Goal: Task Accomplishment & Management: Manage account settings

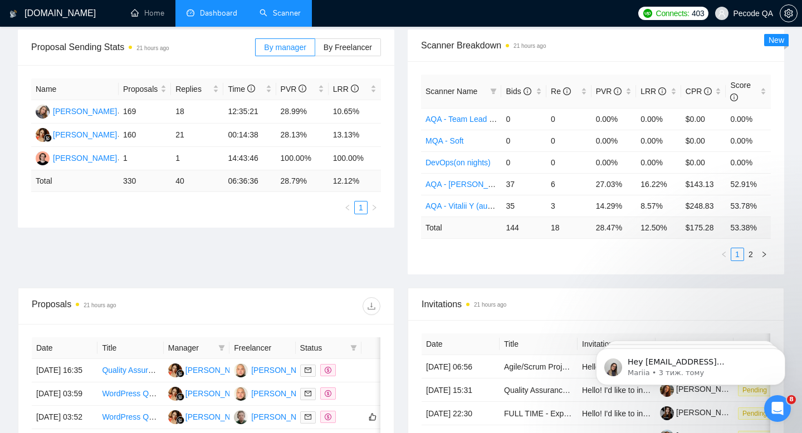
click at [267, 18] on link "Scanner" at bounding box center [280, 12] width 41 height 9
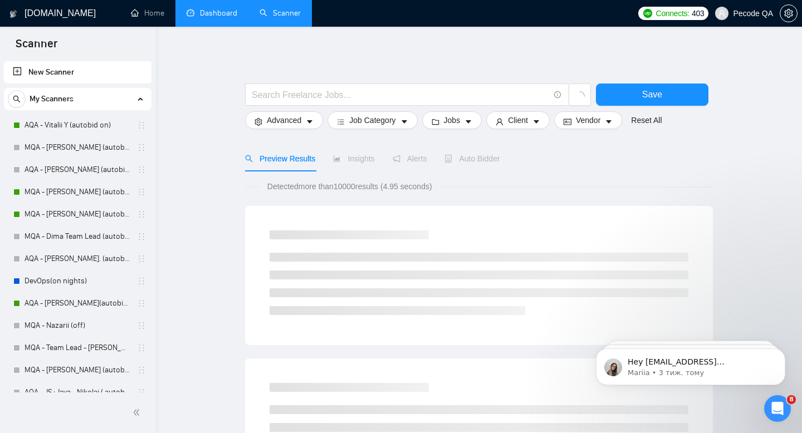
click at [209, 15] on link "Dashboard" at bounding box center [212, 12] width 51 height 9
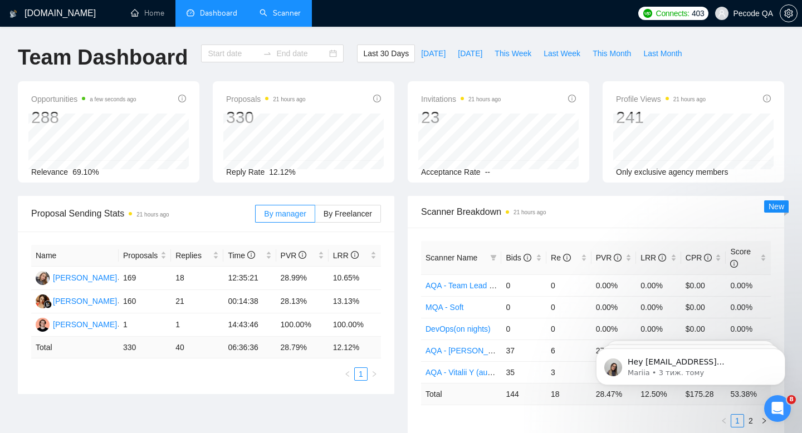
type input "[DATE]"
click at [276, 8] on link "Scanner" at bounding box center [280, 12] width 41 height 9
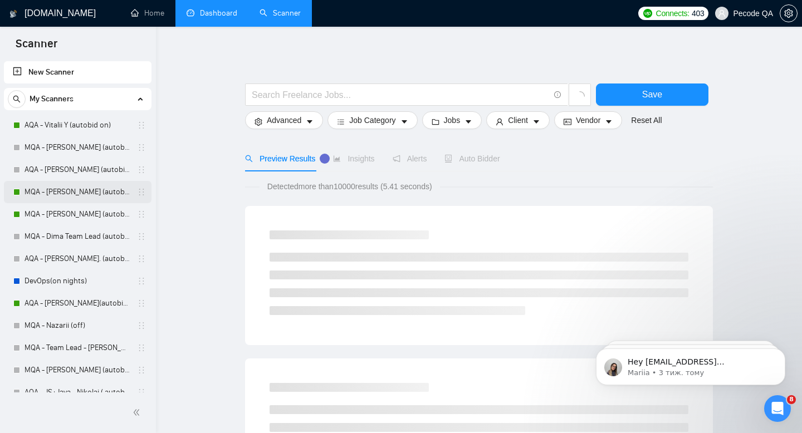
click at [61, 194] on link "MQA - [PERSON_NAME] (autobid On)" at bounding box center [78, 192] width 106 height 22
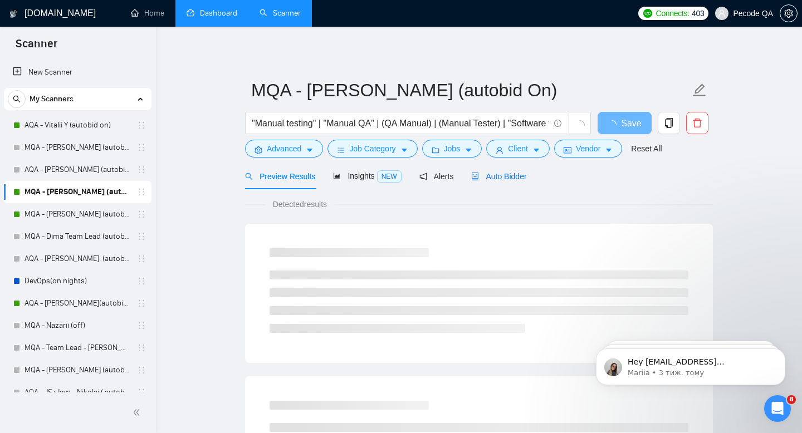
click at [514, 176] on span "Auto Bidder" at bounding box center [498, 176] width 55 height 9
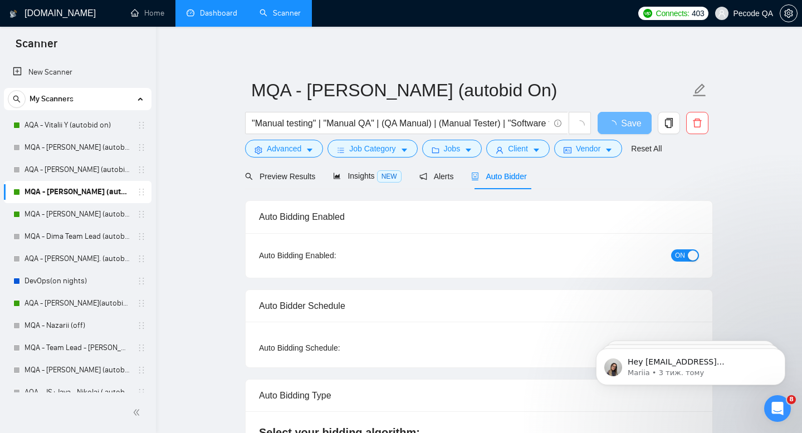
checkbox input "true"
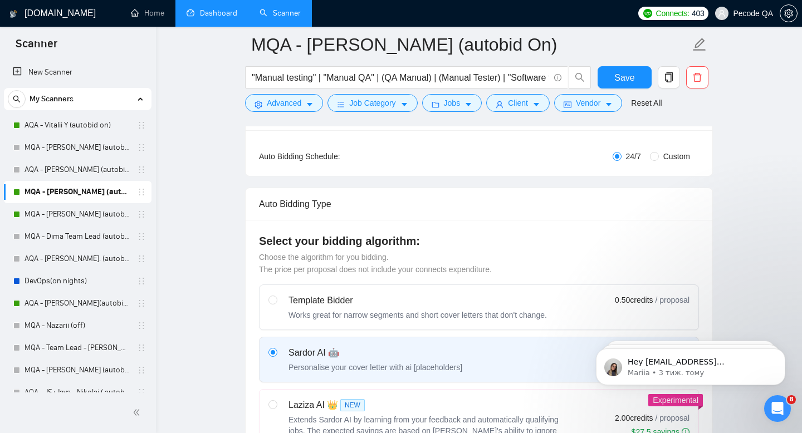
scroll to position [199, 0]
click at [710, 147] on div "Auto Bidding Type: Automated (recommended) Semi-automated Auto Bidding Schedule…" at bounding box center [479, 154] width 467 height 46
click at [685, 157] on span "Custom" at bounding box center [677, 158] width 36 height 12
click at [659, 157] on input "Custom" at bounding box center [654, 157] width 9 height 9
radio input "true"
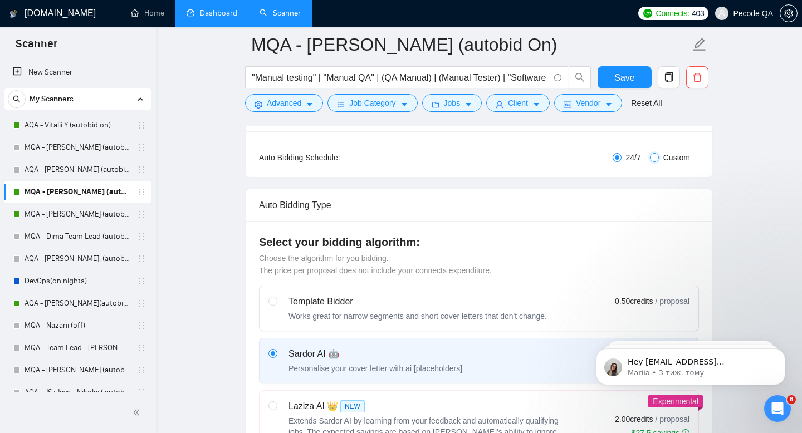
radio input "false"
checkbox input "true"
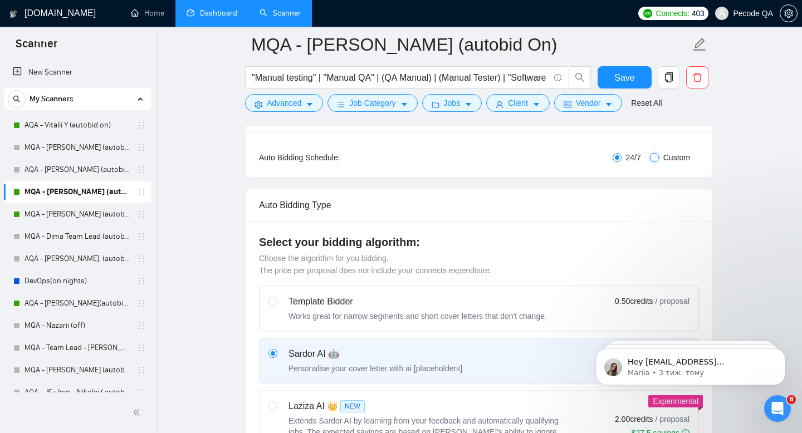
checkbox input "true"
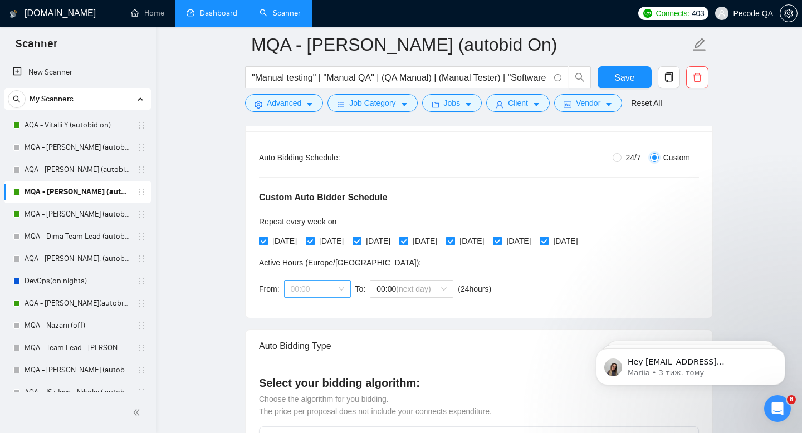
click at [333, 282] on span "00:00" at bounding box center [317, 289] width 53 height 17
click at [308, 346] on div "18:00" at bounding box center [317, 346] width 53 height 12
click at [396, 292] on span "00:00 (next day)" at bounding box center [412, 289] width 70 height 17
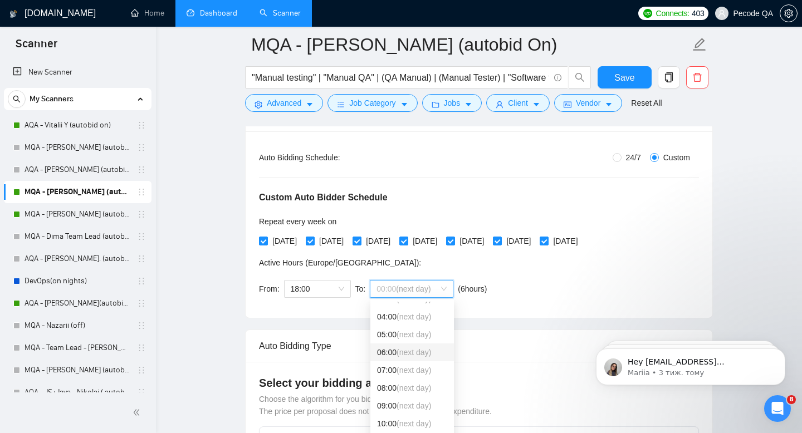
scroll to position [65, 0]
click at [418, 402] on span "(next day)" at bounding box center [414, 406] width 35 height 9
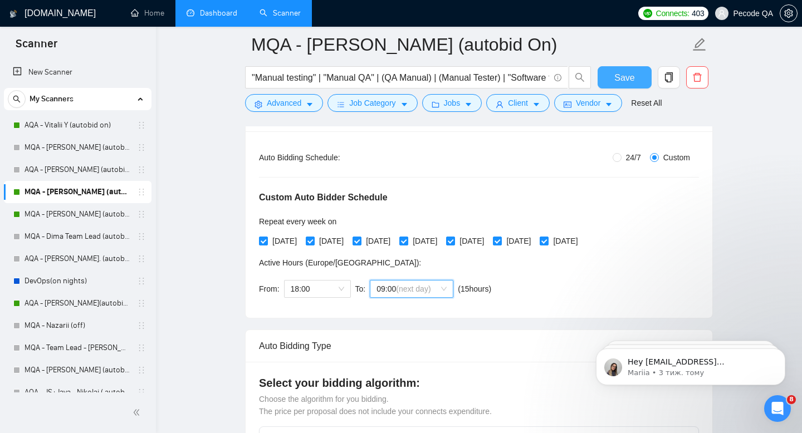
click at [607, 76] on button "Save" at bounding box center [625, 77] width 54 height 22
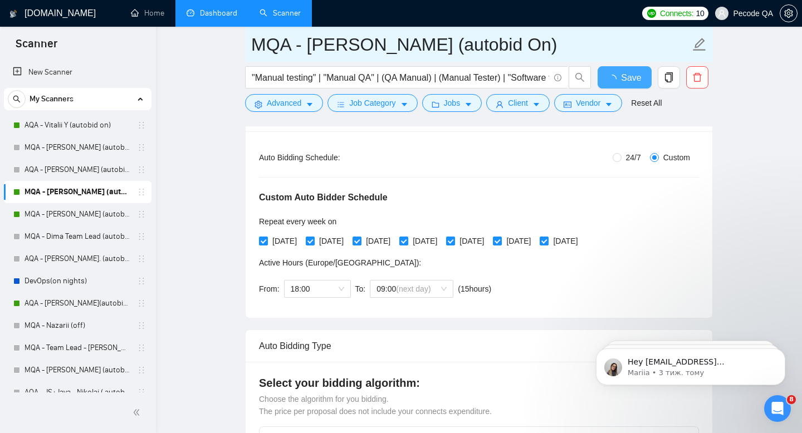
checkbox input "true"
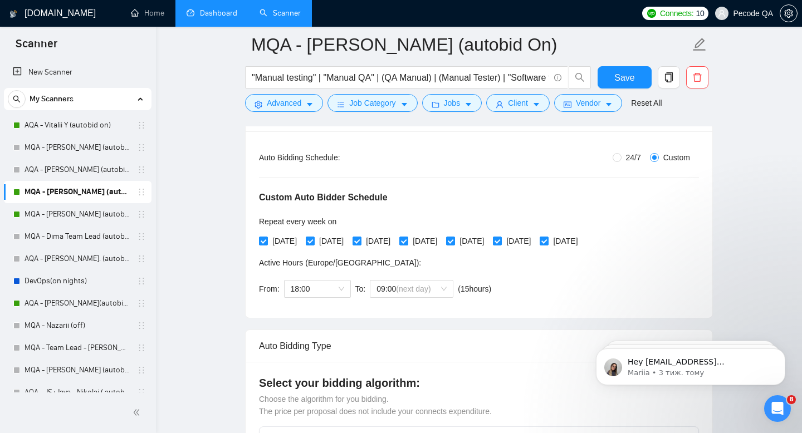
click at [237, 13] on link "Dashboard" at bounding box center [212, 12] width 51 height 9
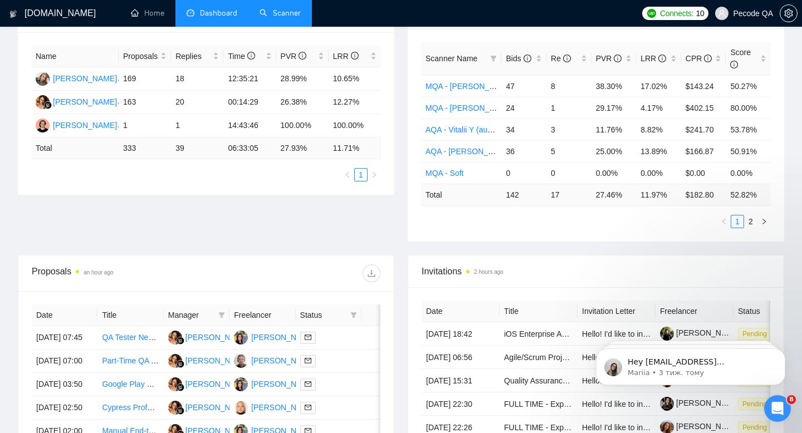
click at [293, 14] on link "Scanner" at bounding box center [280, 12] width 41 height 9
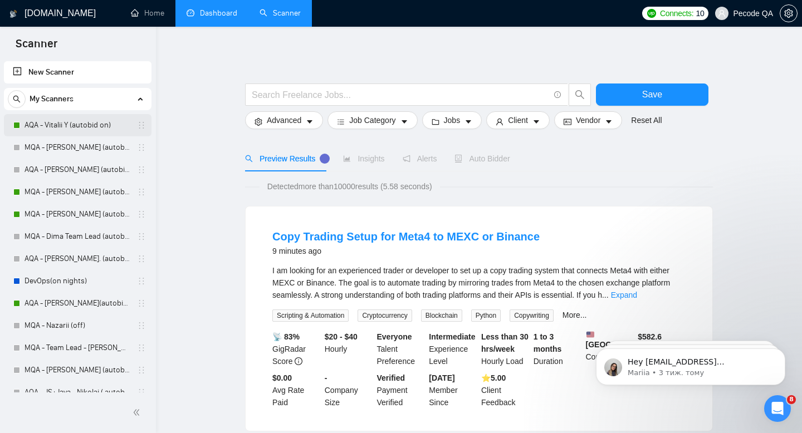
click at [74, 127] on link "AQA - Vitalii Y (autobid on)" at bounding box center [78, 125] width 106 height 22
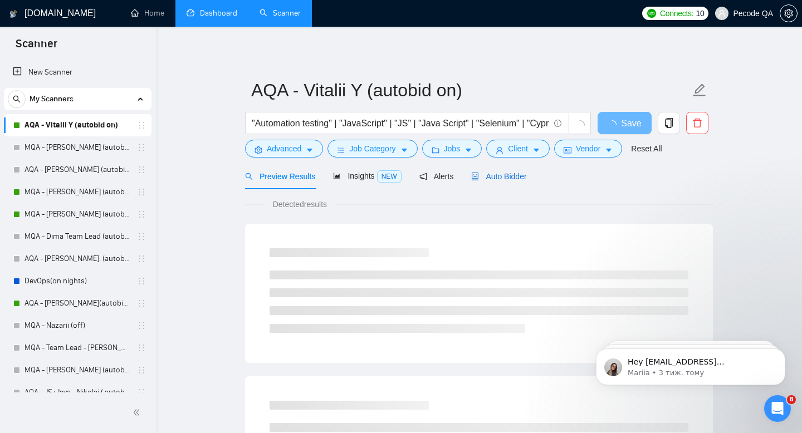
click at [487, 172] on span "Auto Bidder" at bounding box center [498, 176] width 55 height 9
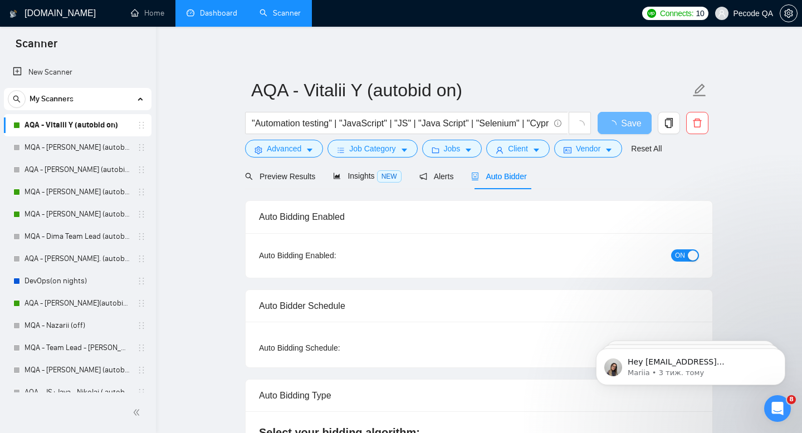
checkbox input "true"
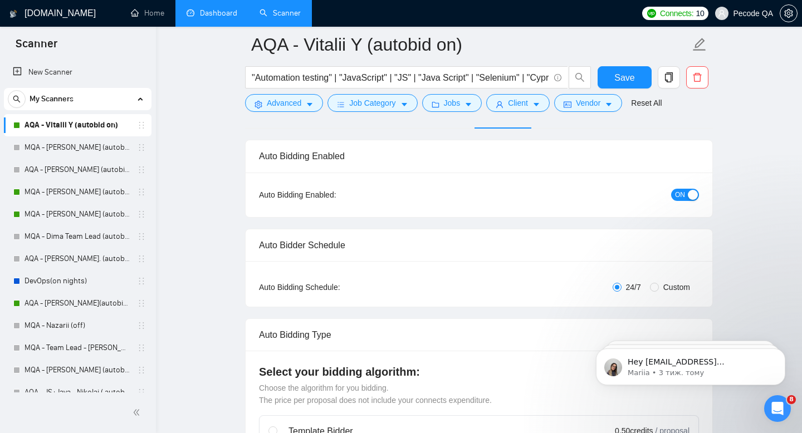
scroll to position [173, 0]
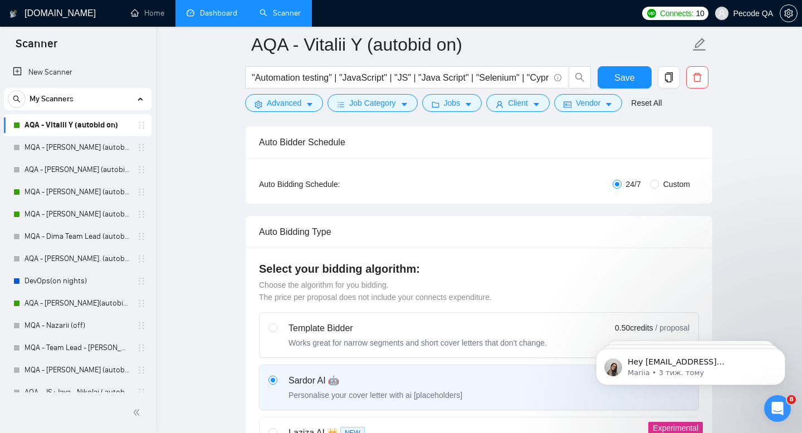
click at [664, 184] on span "Custom" at bounding box center [677, 184] width 36 height 12
click at [659, 184] on input "Custom" at bounding box center [654, 184] width 9 height 9
radio input "true"
radio input "false"
checkbox input "true"
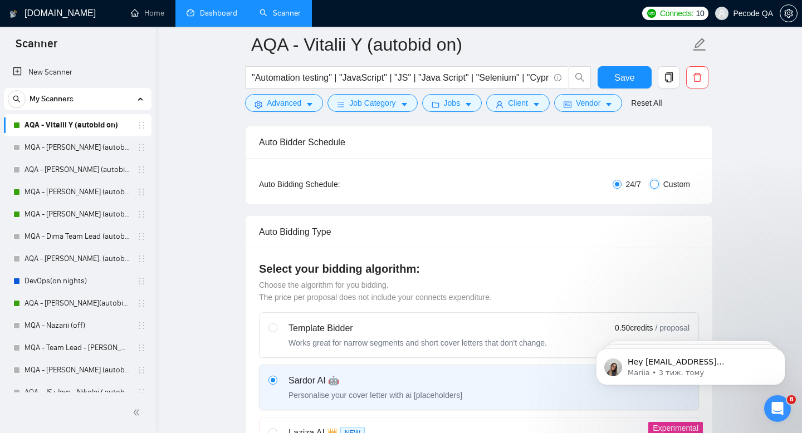
checkbox input "true"
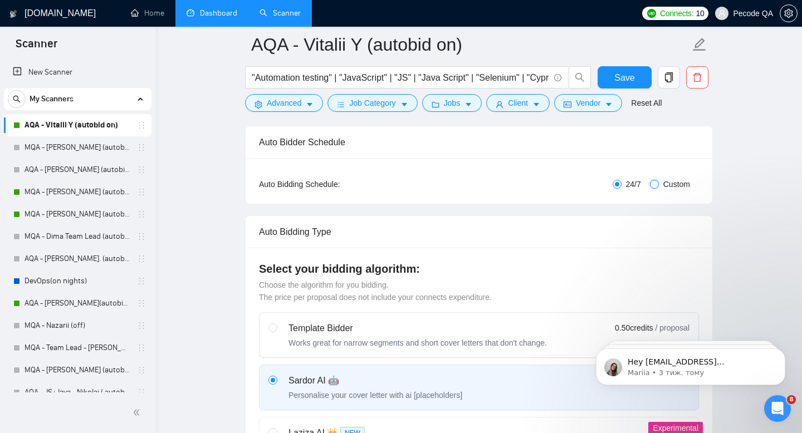
checkbox input "true"
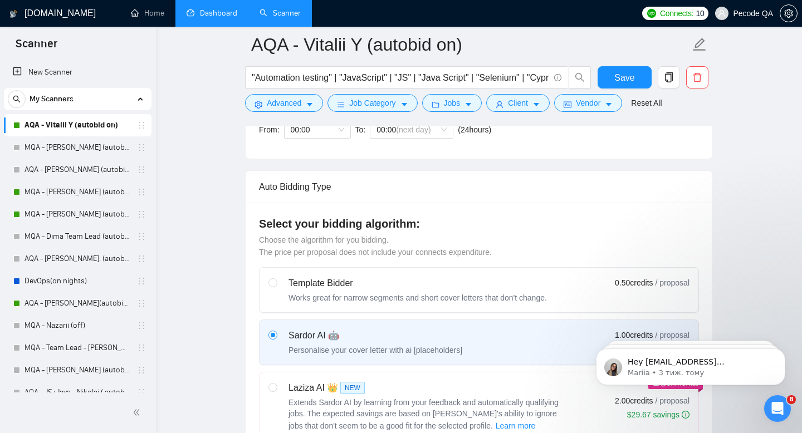
scroll to position [328, 0]
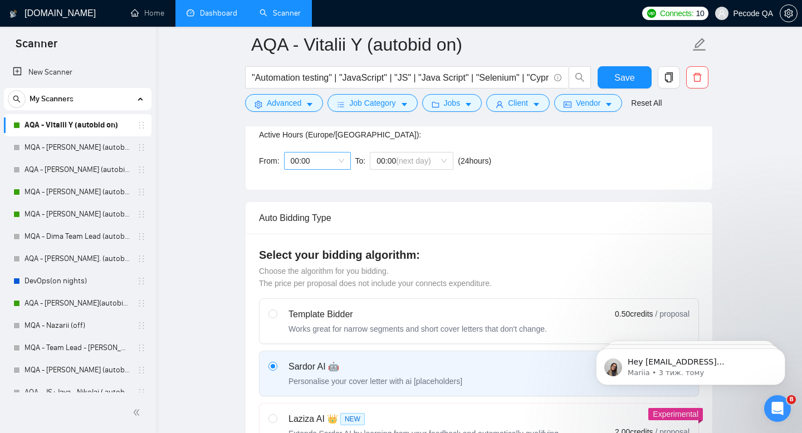
click at [323, 166] on span "00:00" at bounding box center [317, 161] width 53 height 17
click at [306, 236] on div "18:00" at bounding box center [317, 242] width 53 height 12
click at [408, 158] on span "(next day)" at bounding box center [413, 161] width 35 height 9
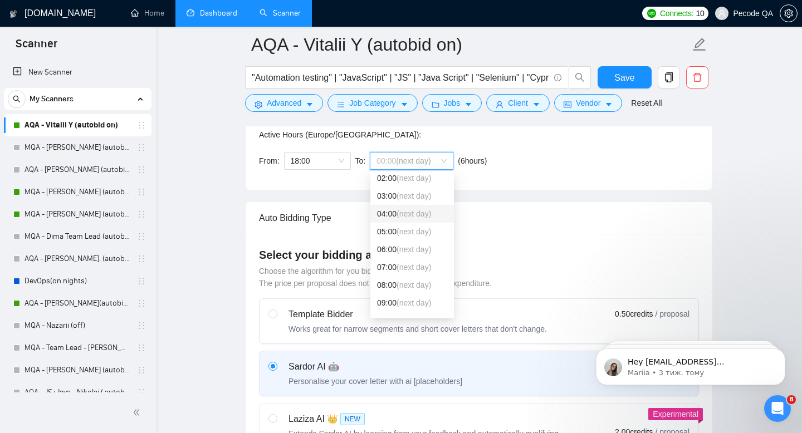
scroll to position [43, 0]
click at [410, 293] on div "09:00 (next day)" at bounding box center [413, 300] width 84 height 18
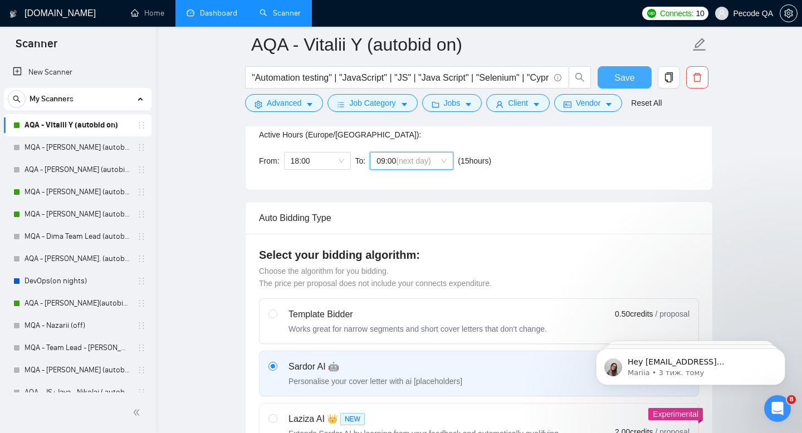
click at [617, 70] on button "Save" at bounding box center [625, 77] width 54 height 22
click at [229, 8] on link "Dashboard" at bounding box center [212, 12] width 51 height 9
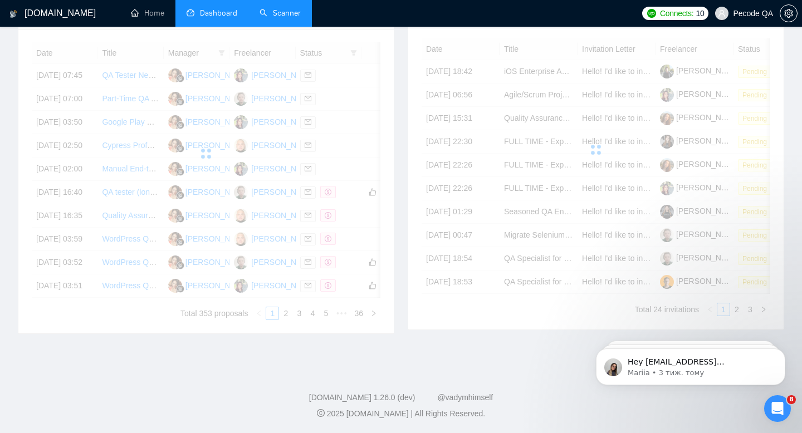
click at [274, 8] on link "Scanner" at bounding box center [280, 12] width 41 height 9
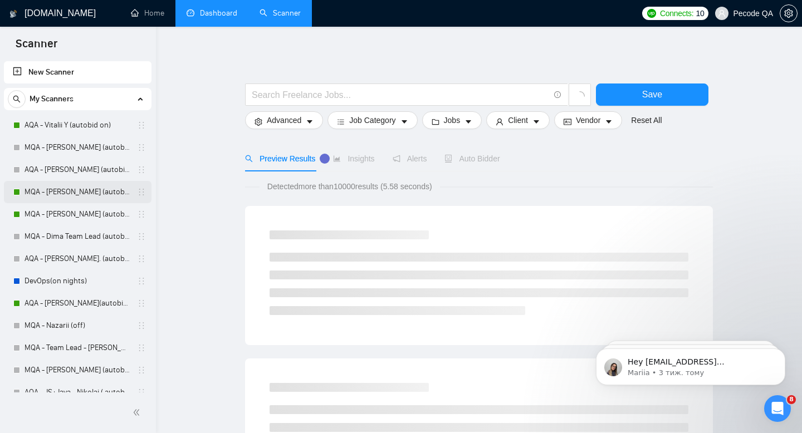
click at [106, 184] on link "MQA - [PERSON_NAME] (autobid On)" at bounding box center [78, 192] width 106 height 22
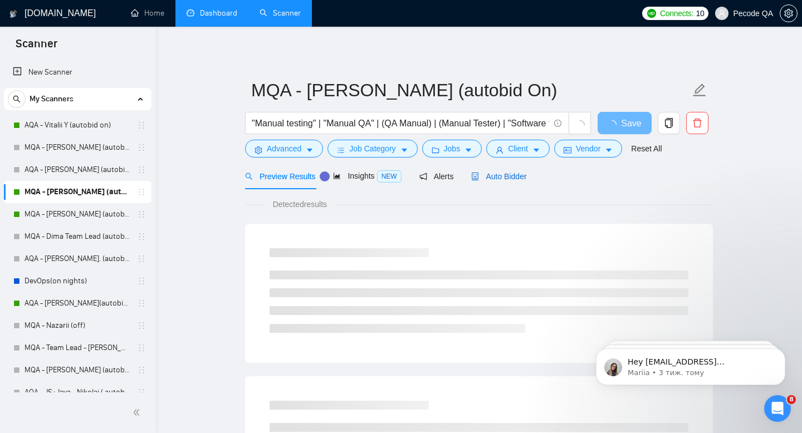
click at [493, 171] on div "Auto Bidder" at bounding box center [498, 176] width 55 height 12
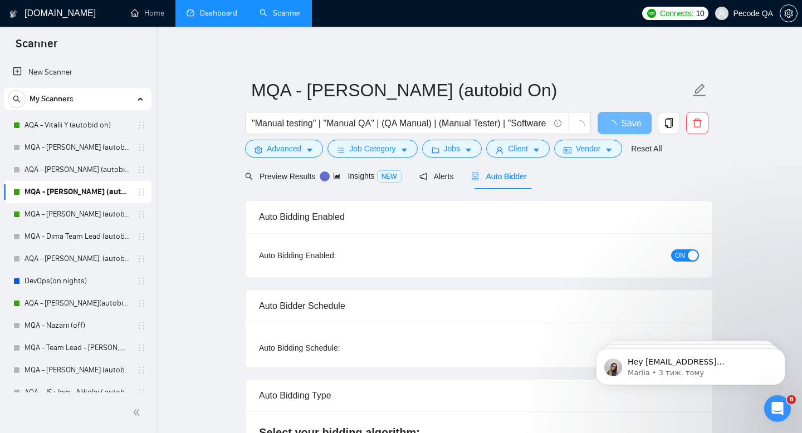
radio input "false"
radio input "true"
checkbox input "true"
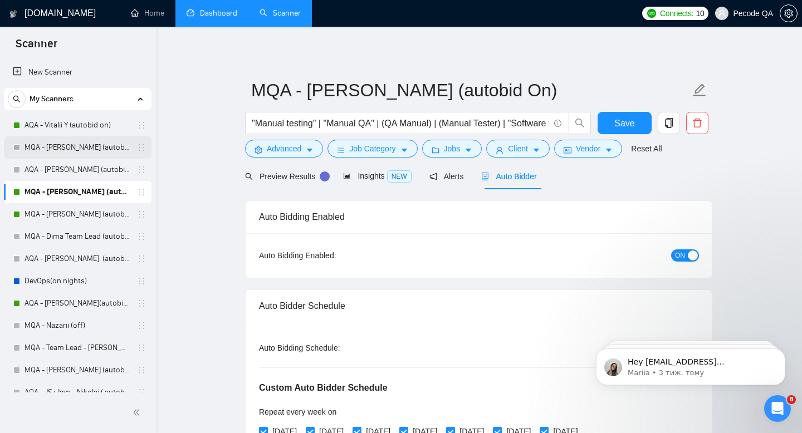
scroll to position [48, 0]
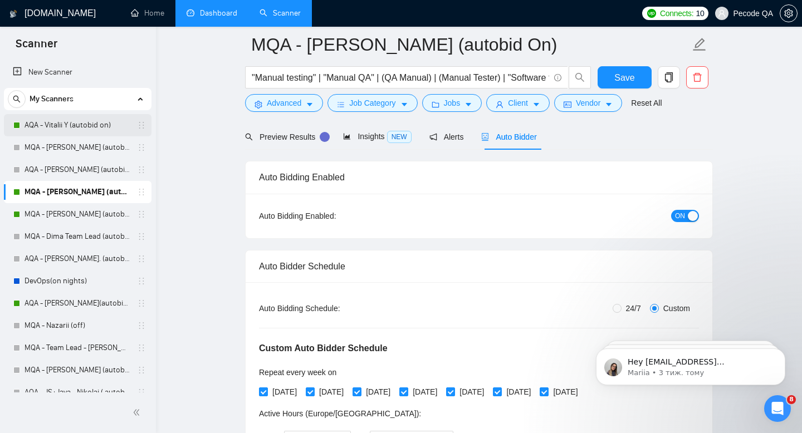
click at [101, 129] on link "AQA - Vitalii Y (autobid on)" at bounding box center [78, 125] width 106 height 22
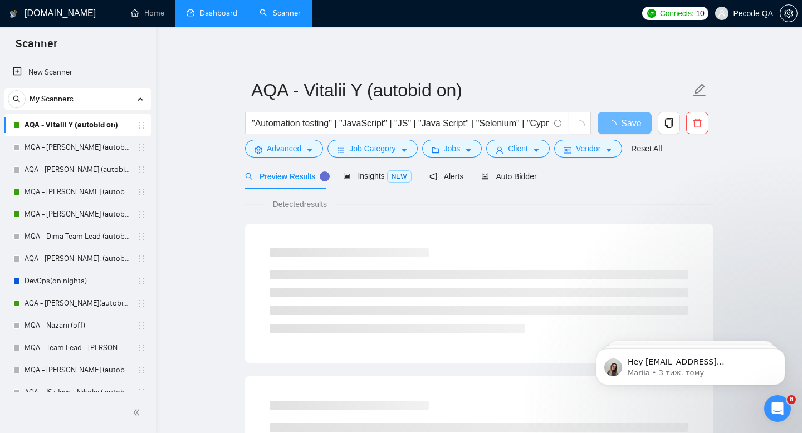
scroll to position [34, 0]
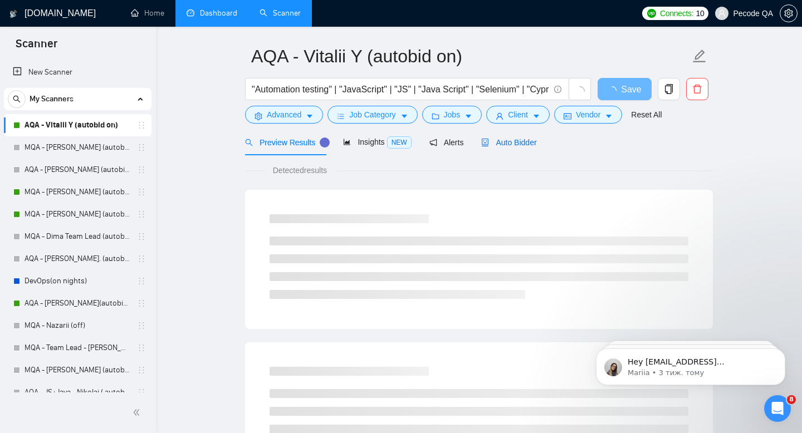
click at [518, 139] on span "Auto Bidder" at bounding box center [508, 142] width 55 height 9
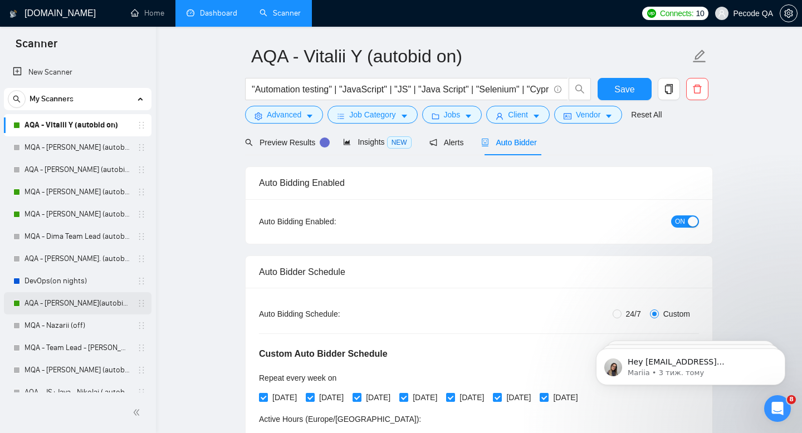
click at [100, 306] on link "AQA - [PERSON_NAME](autobid on) (Copy of Polina's)" at bounding box center [78, 304] width 106 height 22
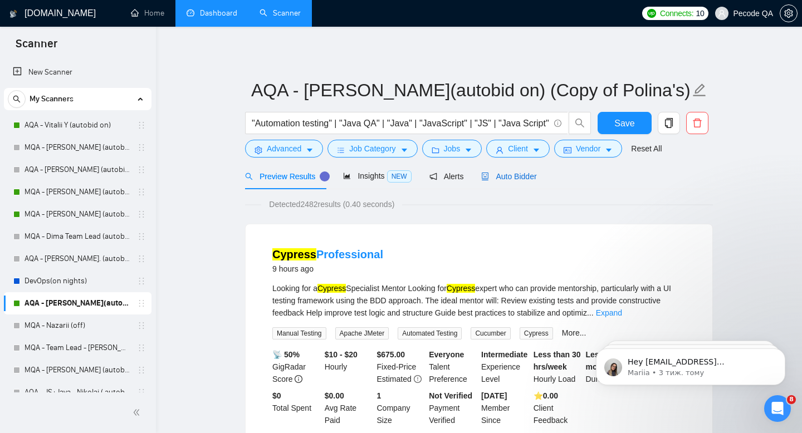
click at [524, 177] on span "Auto Bidder" at bounding box center [508, 176] width 55 height 9
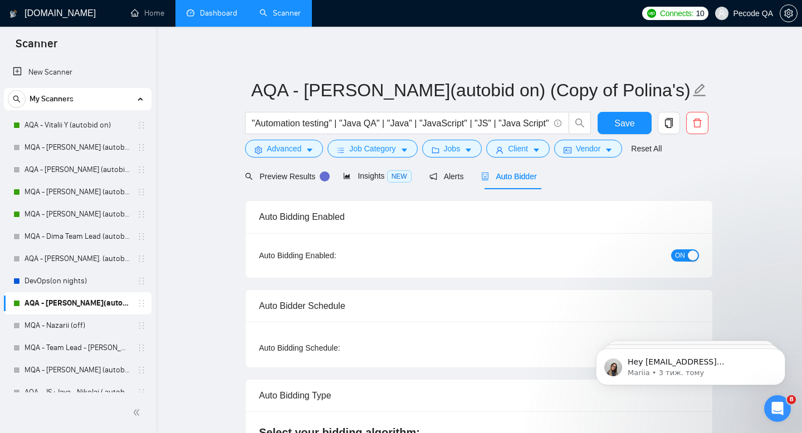
checkbox input "true"
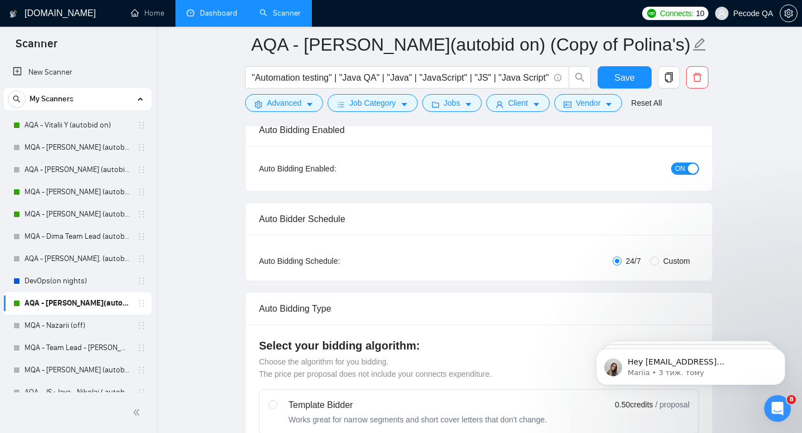
click at [670, 235] on div "Auto Bidding Type: Automated (recommended) Semi-automated Auto Bidding Schedule…" at bounding box center [479, 258] width 467 height 46
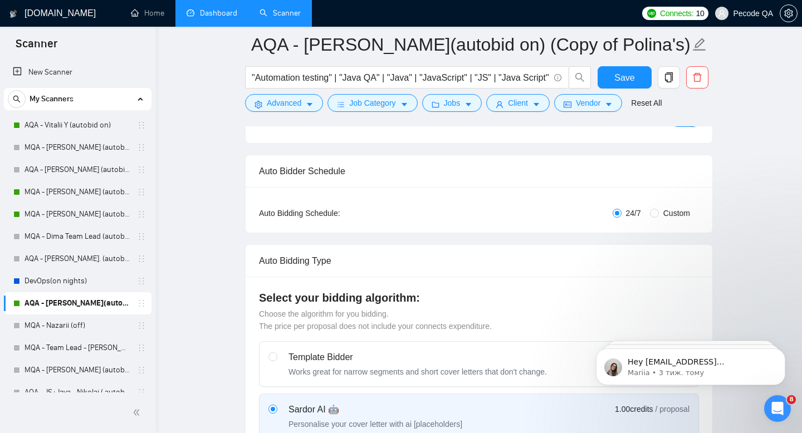
click at [661, 213] on span "Custom" at bounding box center [677, 213] width 36 height 12
click at [659, 213] on input "Custom" at bounding box center [654, 213] width 9 height 9
radio input "true"
radio input "false"
checkbox input "true"
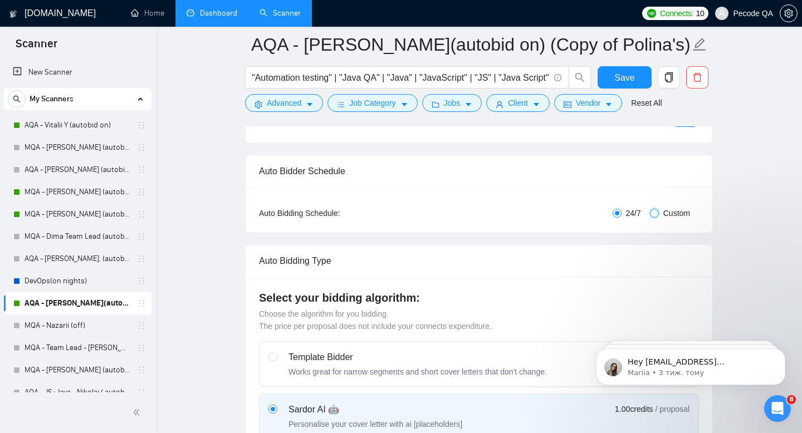
checkbox input "true"
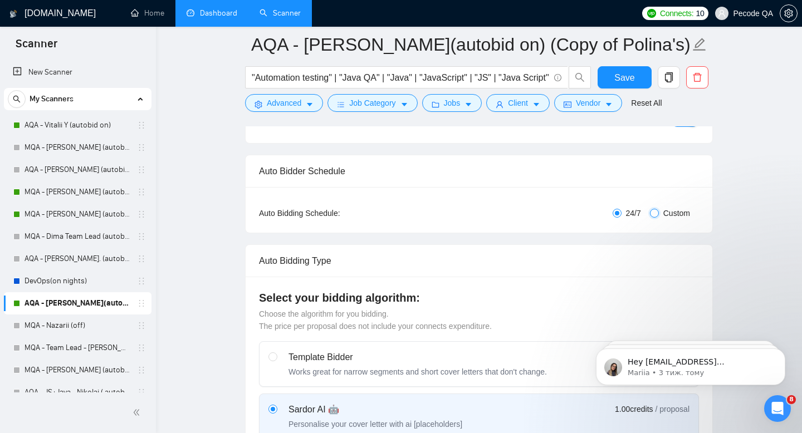
checkbox input "true"
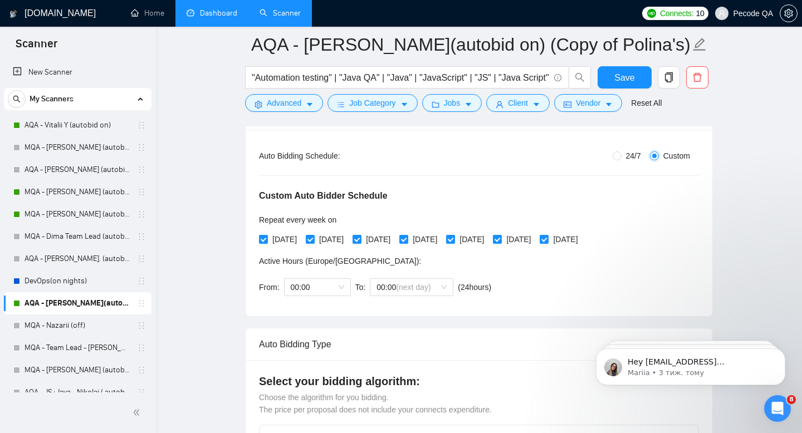
scroll to position [201, 0]
click at [313, 294] on span "00:00" at bounding box center [317, 288] width 53 height 17
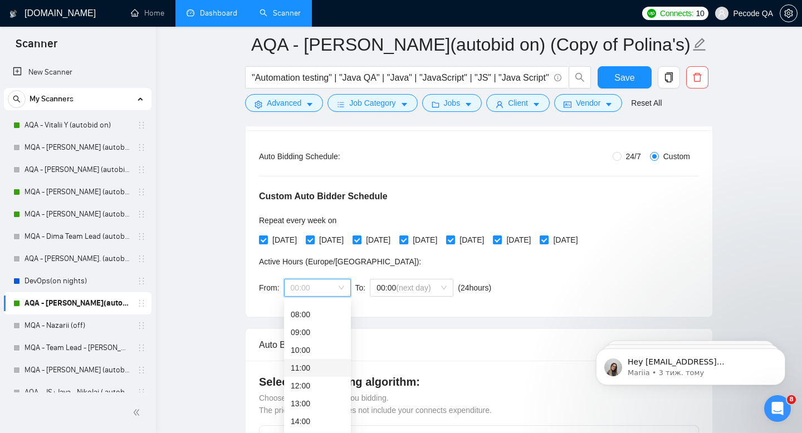
scroll to position [252, 0]
click at [312, 378] on div "18:00" at bounding box center [317, 379] width 53 height 12
click at [409, 294] on span "00:00 (next day)" at bounding box center [412, 288] width 70 height 17
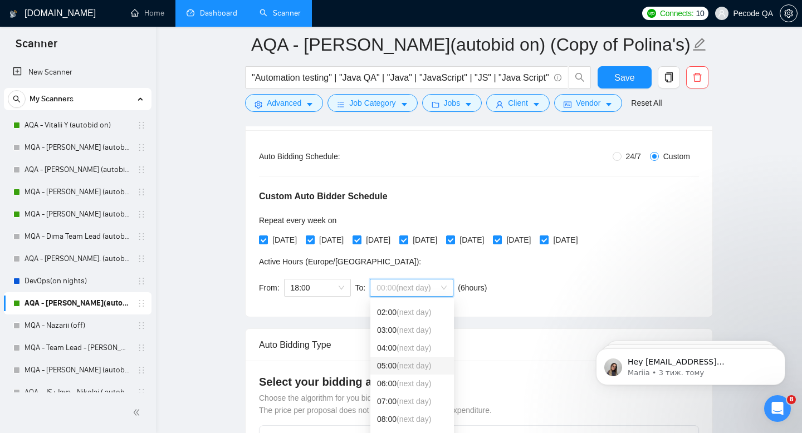
scroll to position [43, 0]
click at [407, 425] on span "(next day)" at bounding box center [414, 427] width 35 height 9
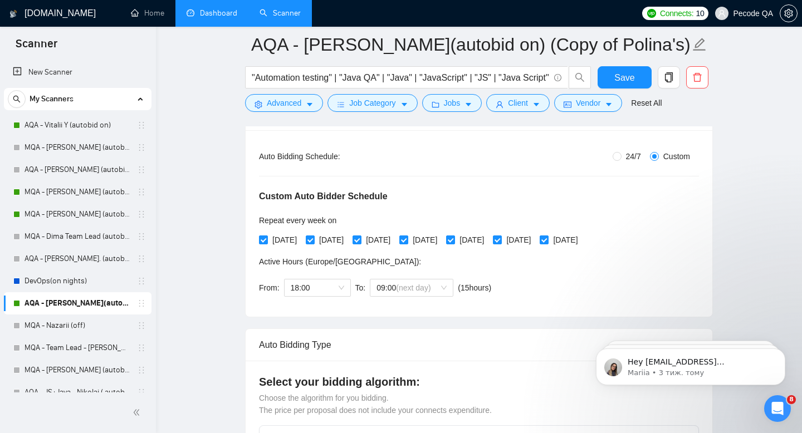
click at [628, 89] on div "Save" at bounding box center [625, 80] width 59 height 28
click at [626, 79] on span "Save" at bounding box center [625, 78] width 20 height 14
checkbox input "true"
click at [194, 18] on link "Dashboard" at bounding box center [212, 12] width 51 height 9
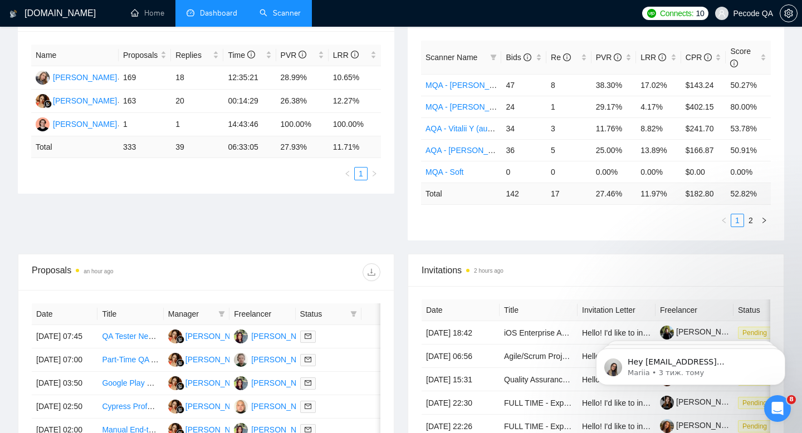
click at [278, 18] on link "Scanner" at bounding box center [280, 12] width 41 height 9
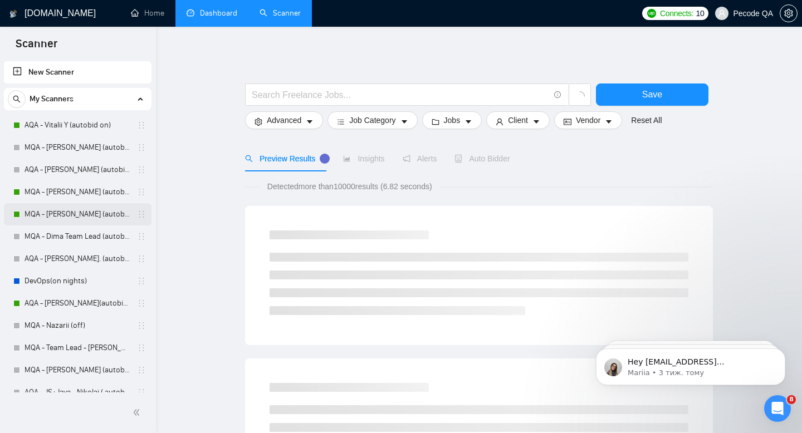
click at [92, 207] on link "MQA - [PERSON_NAME] (autobid on)" at bounding box center [78, 214] width 106 height 22
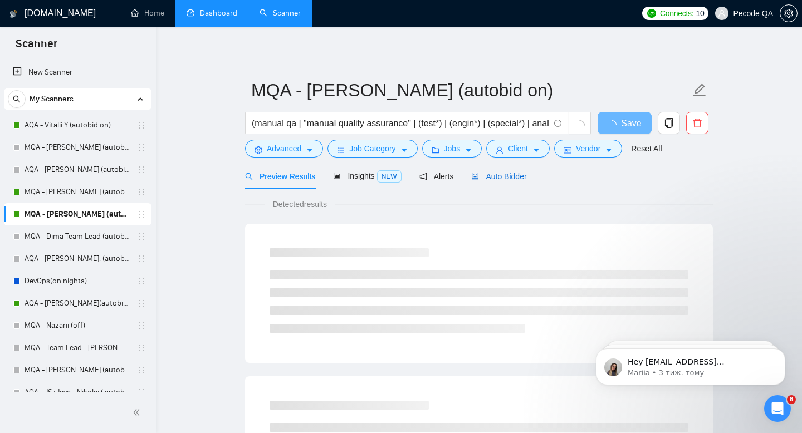
drag, startPoint x: 506, startPoint y: 172, endPoint x: 493, endPoint y: 183, distance: 17.8
click at [506, 172] on span "Auto Bidder" at bounding box center [498, 176] width 55 height 9
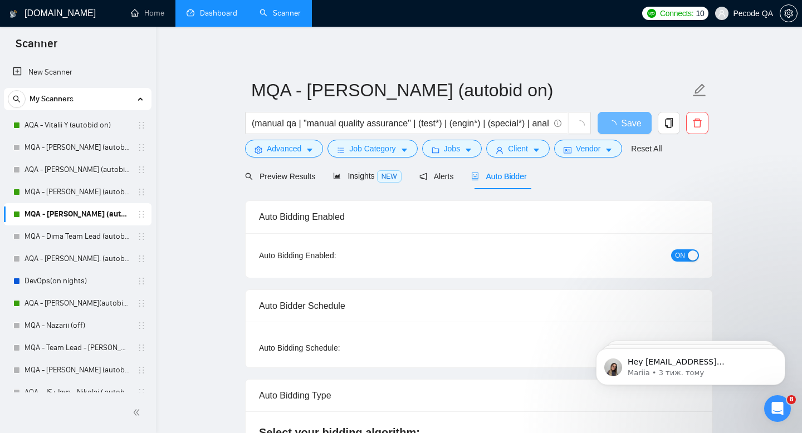
radio input "false"
radio input "true"
checkbox input "true"
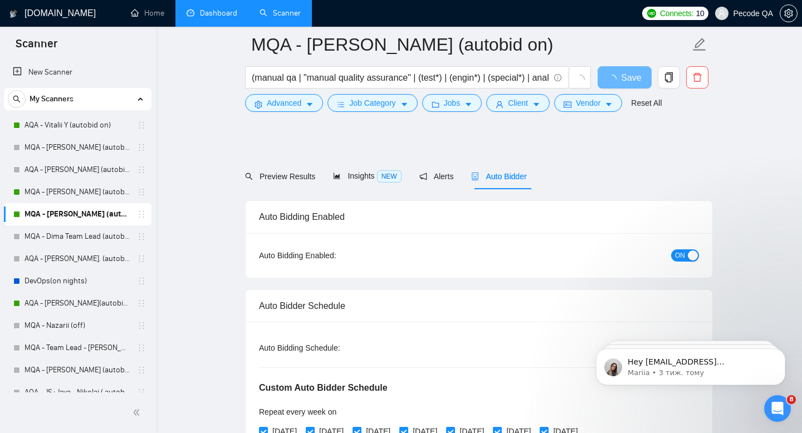
scroll to position [108, 0]
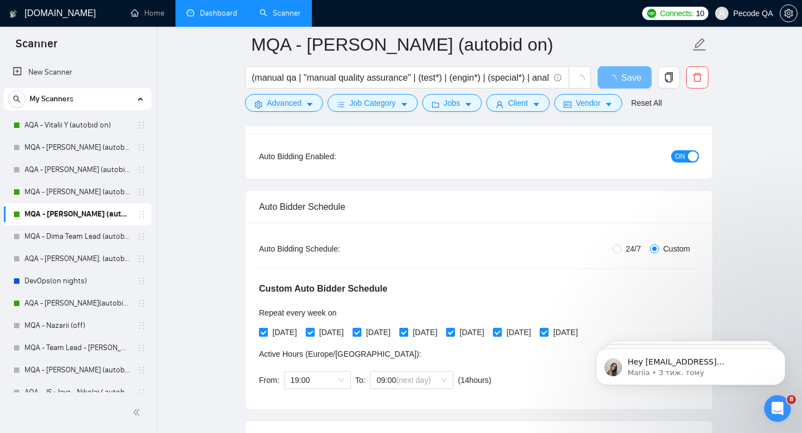
click at [198, 18] on link "Dashboard" at bounding box center [212, 12] width 51 height 9
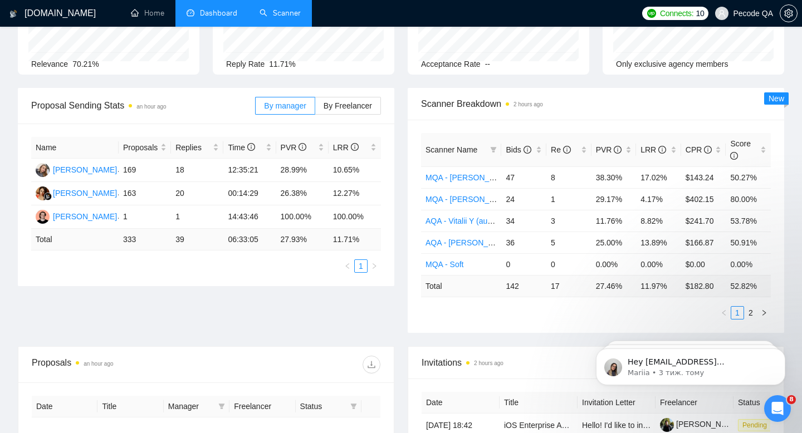
type input "[DATE]"
click at [132, 13] on link "Home" at bounding box center [147, 12] width 33 height 9
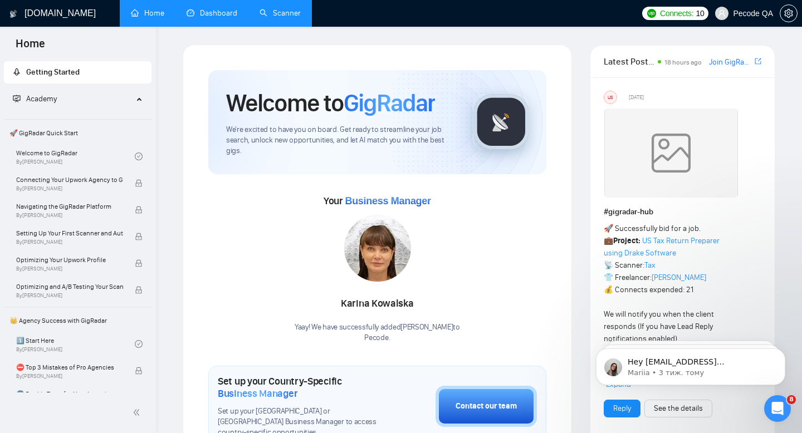
click at [260, 12] on link "Scanner" at bounding box center [280, 12] width 41 height 9
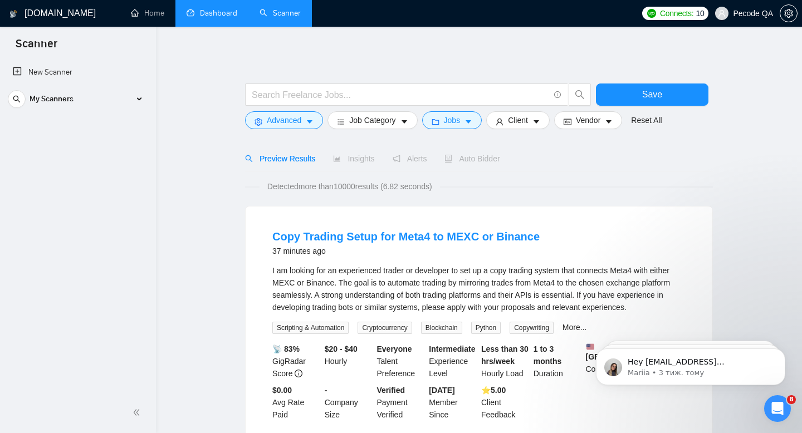
click at [203, 18] on link "Dashboard" at bounding box center [212, 12] width 51 height 9
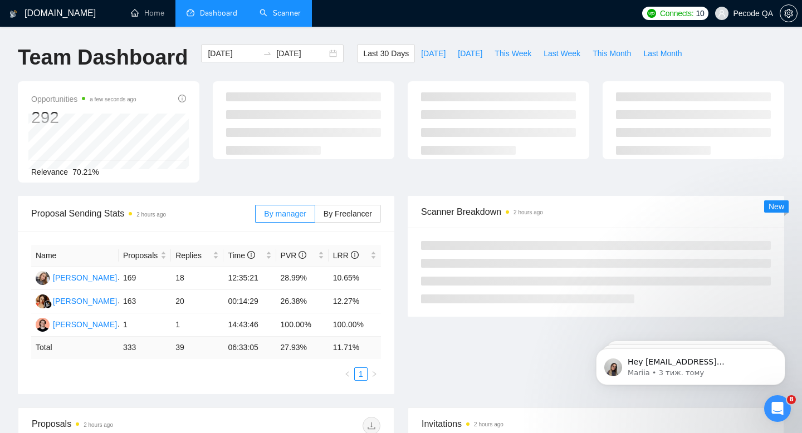
click at [277, 16] on link "Scanner" at bounding box center [280, 12] width 41 height 9
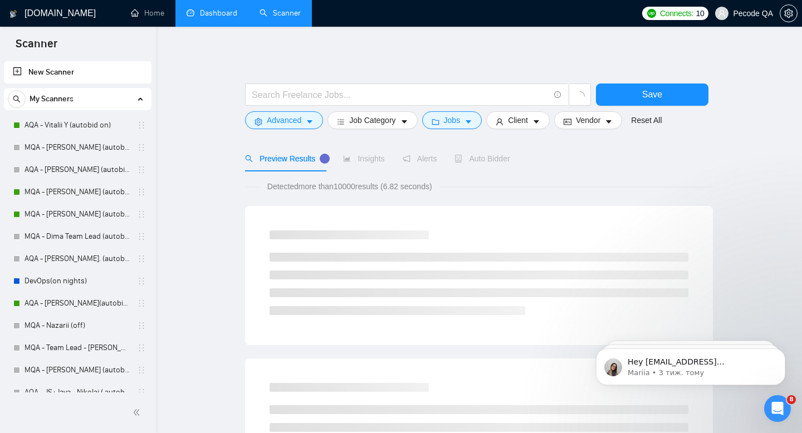
click at [756, 13] on span "Pecode QA" at bounding box center [753, 13] width 40 height 0
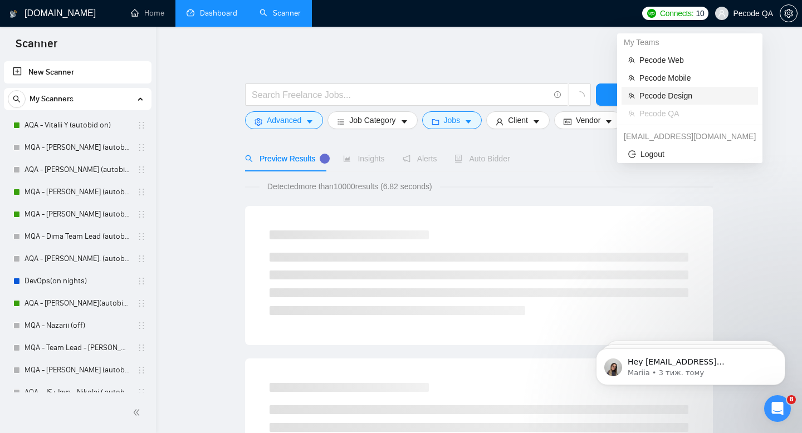
click at [696, 100] on span "Pecode Design" at bounding box center [696, 96] width 112 height 12
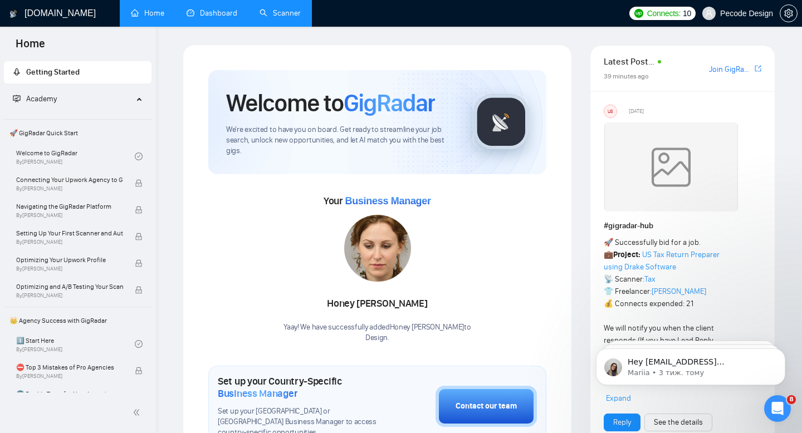
click at [271, 9] on link "Scanner" at bounding box center [280, 12] width 41 height 9
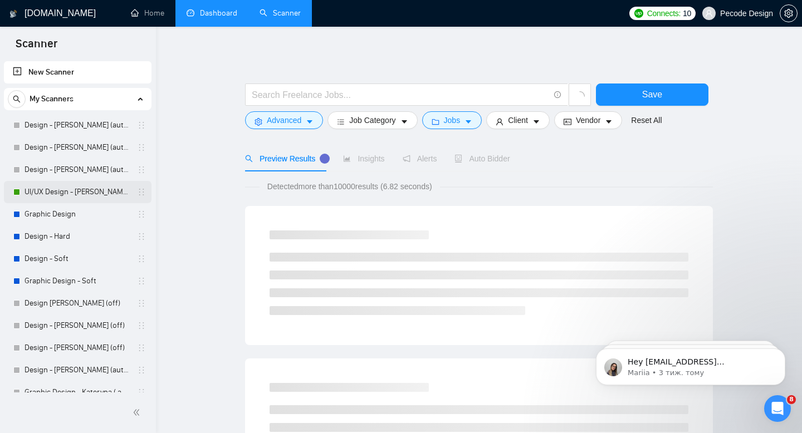
click at [57, 191] on link "UI/UX Design - [PERSON_NAME] (autobid on)" at bounding box center [78, 192] width 106 height 22
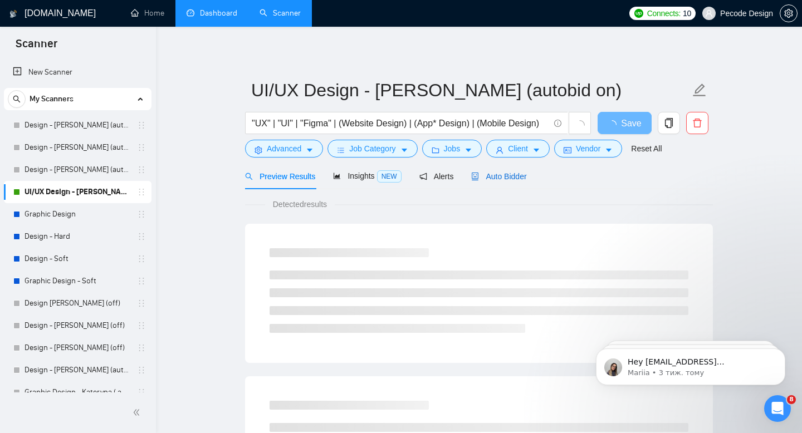
click at [505, 176] on span "Auto Bidder" at bounding box center [498, 176] width 55 height 9
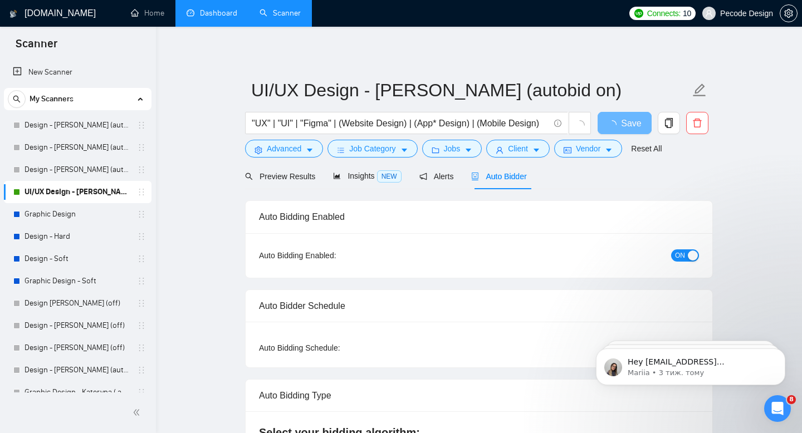
click at [677, 264] on div "Auto Bidding Enabled: ON" at bounding box center [479, 255] width 467 height 45
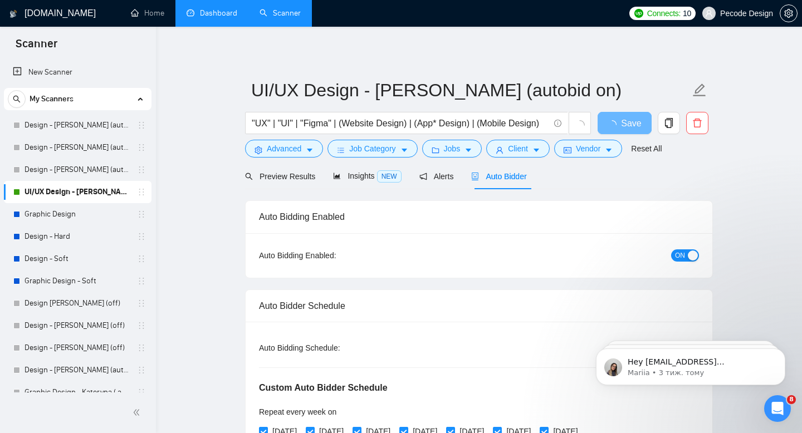
radio input "false"
radio input "true"
checkbox input "true"
click at [680, 255] on span "ON" at bounding box center [680, 256] width 10 height 12
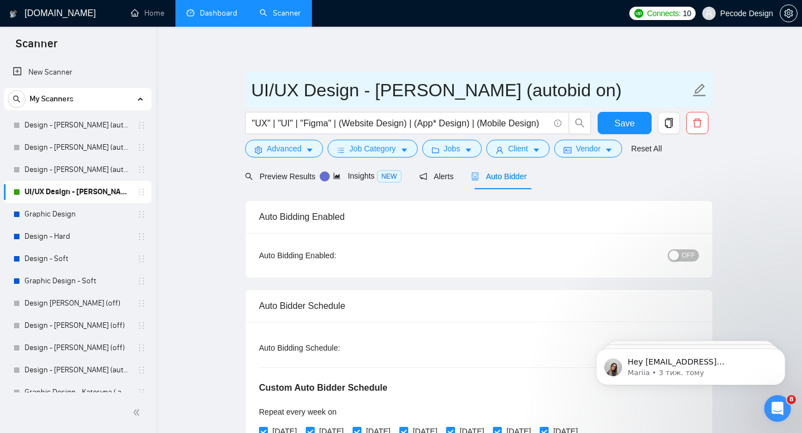
click at [549, 93] on input "UI/UX Design - [PERSON_NAME] (autobid on)" at bounding box center [470, 90] width 439 height 28
type input "UI/UX Design - [PERSON_NAME] (autobid off)"
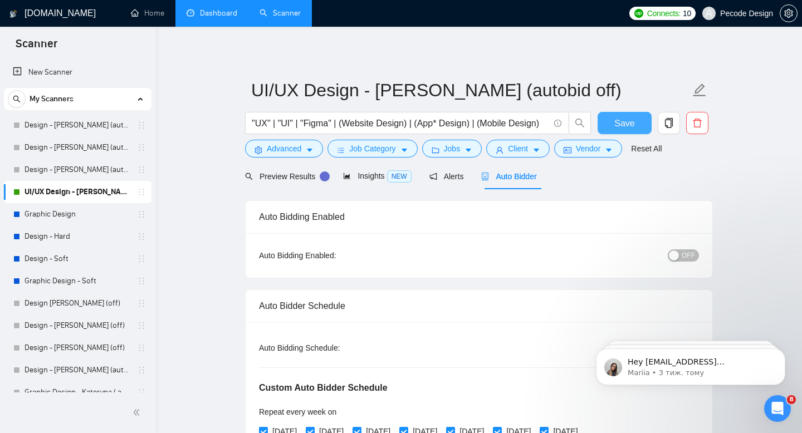
click at [617, 126] on span "Save" at bounding box center [625, 123] width 20 height 14
checkbox input "true"
drag, startPoint x: 626, startPoint y: 129, endPoint x: 232, endPoint y: 12, distance: 411.4
click at [626, 129] on span "Save" at bounding box center [625, 123] width 20 height 14
checkbox input "true"
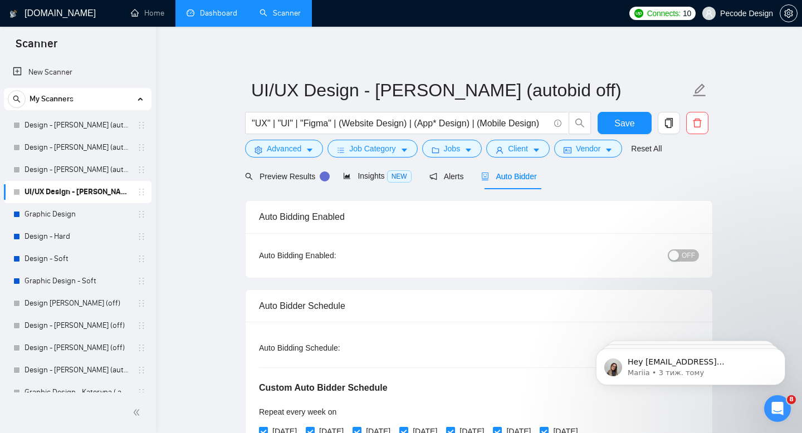
click at [217, 10] on link "Dashboard" at bounding box center [212, 12] width 51 height 9
